Goal: Book appointment/travel/reservation

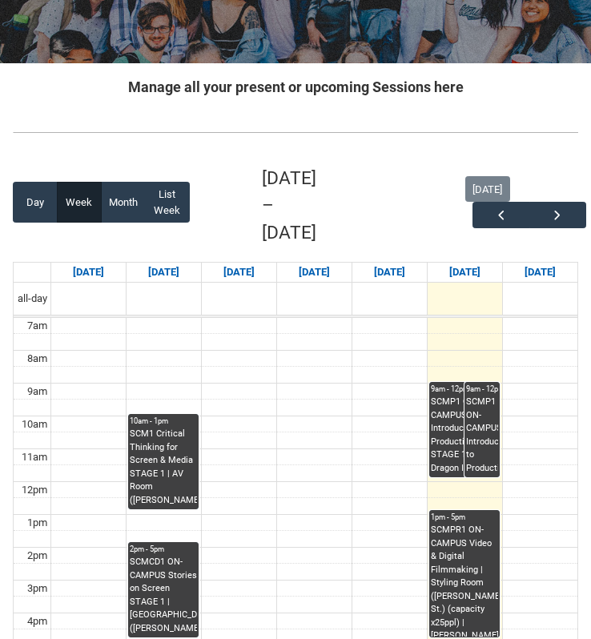
scroll to position [116, 0]
click at [552, 208] on span "button" at bounding box center [558, 216] width 16 height 16
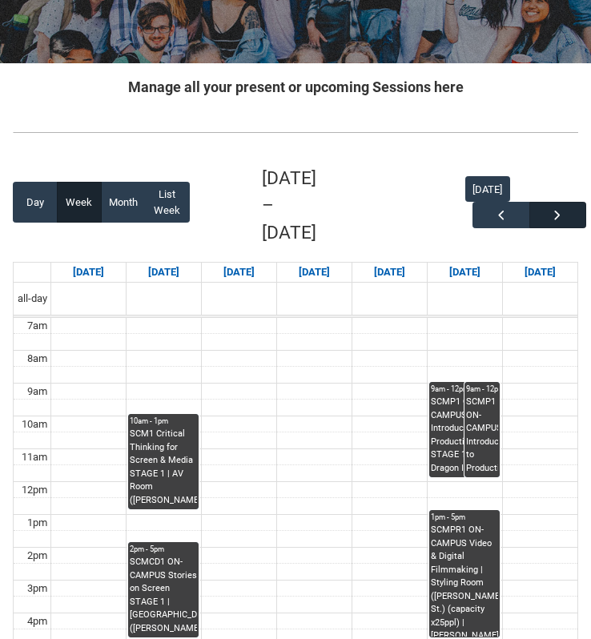
click at [552, 208] on span "button" at bounding box center [558, 216] width 16 height 16
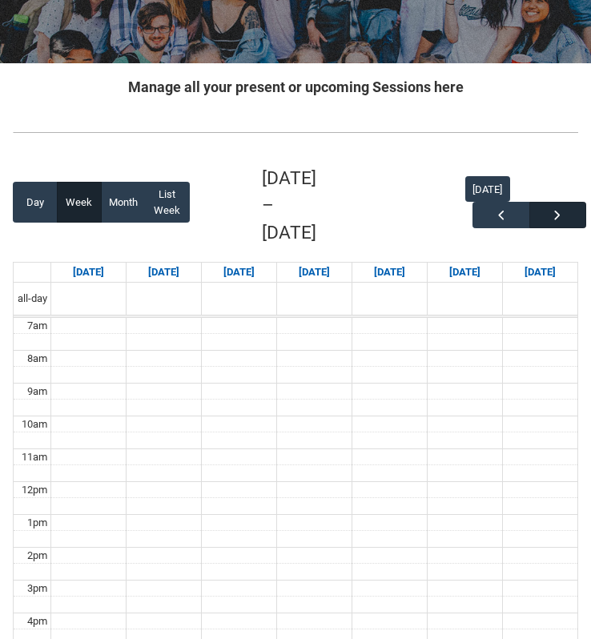
click at [552, 208] on span "button" at bounding box center [558, 216] width 16 height 16
click at [552, 198] on div "[DATE]" at bounding box center [522, 205] width 113 height 58
click at [552, 202] on button "button" at bounding box center [558, 215] width 57 height 26
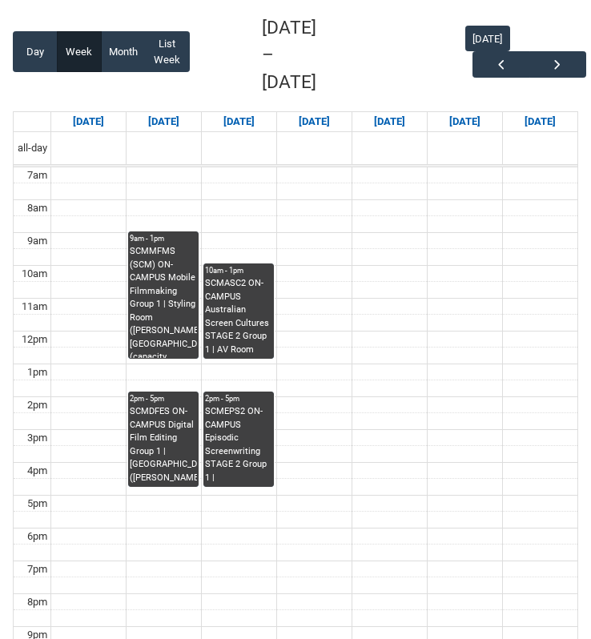
scroll to position [271, 0]
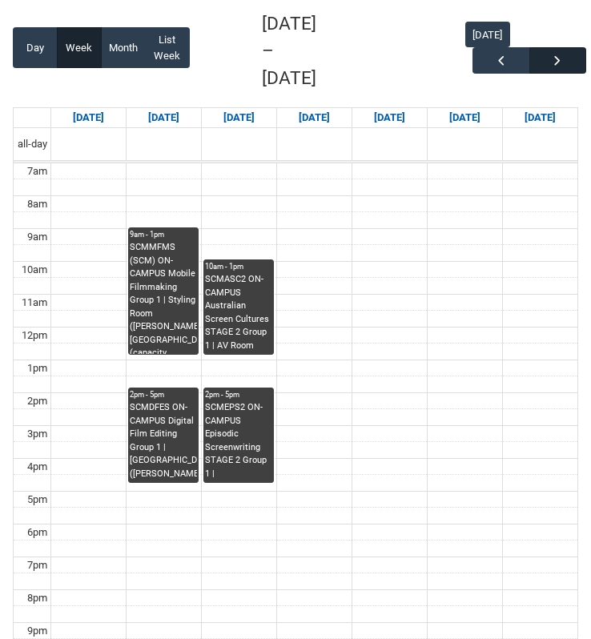
click at [562, 53] on span "button" at bounding box center [558, 61] width 16 height 16
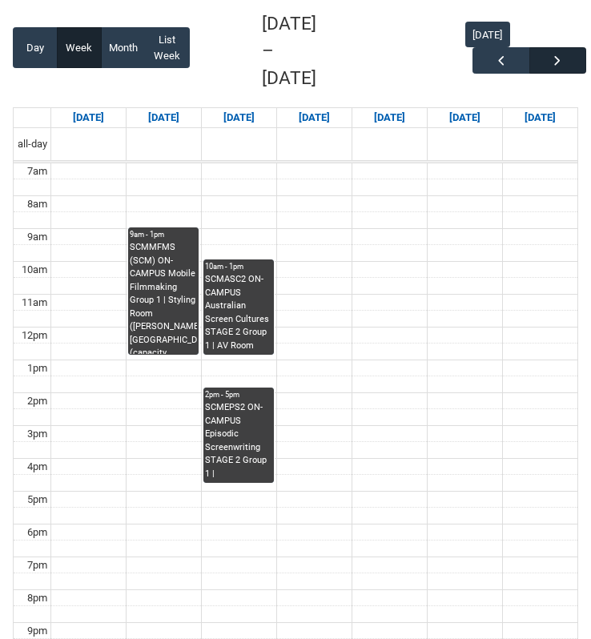
click at [573, 47] on button "button" at bounding box center [558, 60] width 57 height 26
click at [566, 67] on span "button" at bounding box center [558, 61] width 16 height 16
click at [566, 67] on div "[DATE]" at bounding box center [522, 51] width 113 height 58
click at [559, 60] on button "button" at bounding box center [558, 60] width 57 height 26
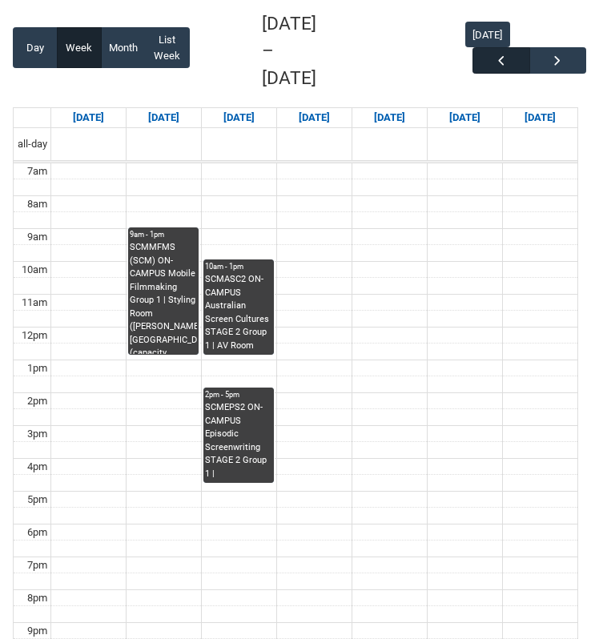
click at [490, 50] on button "button" at bounding box center [501, 60] width 57 height 26
click at [492, 56] on button "button" at bounding box center [501, 60] width 57 height 26
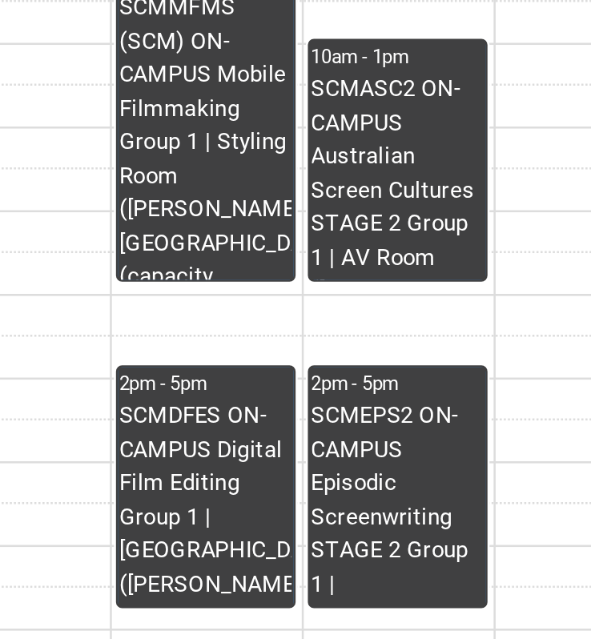
scroll to position [227, 0]
